Goal: Navigation & Orientation: Find specific page/section

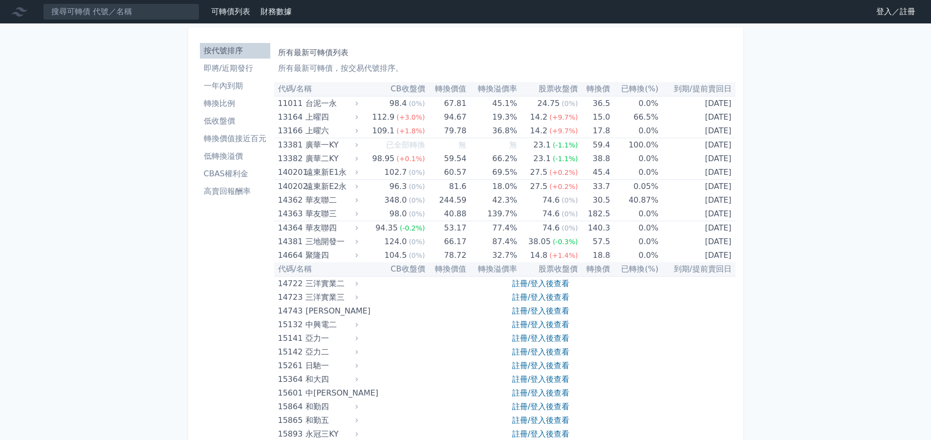
click at [885, 15] on link "登入／註冊" at bounding box center [895, 12] width 55 height 16
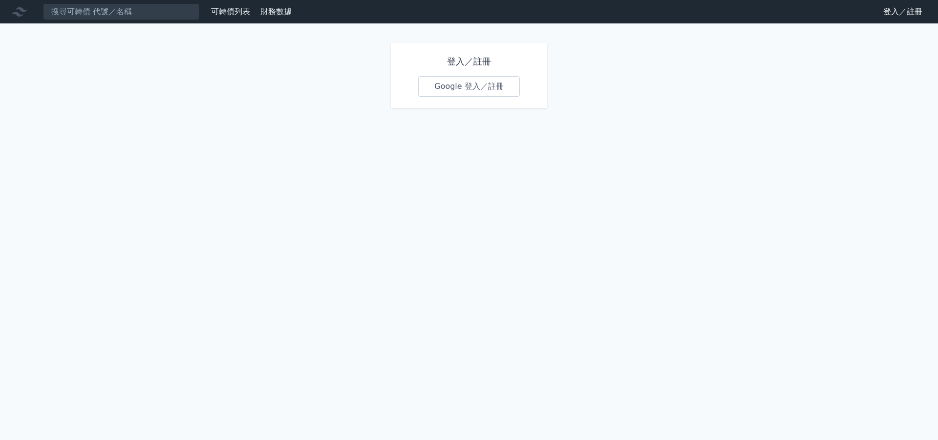
click at [468, 87] on link "Google 登入／註冊" at bounding box center [469, 86] width 102 height 21
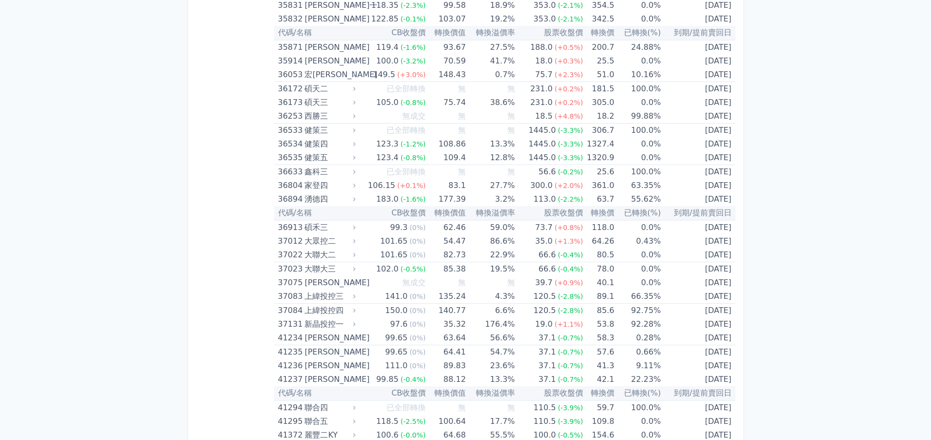
scroll to position [2248, 0]
